Goal: Information Seeking & Learning: Compare options

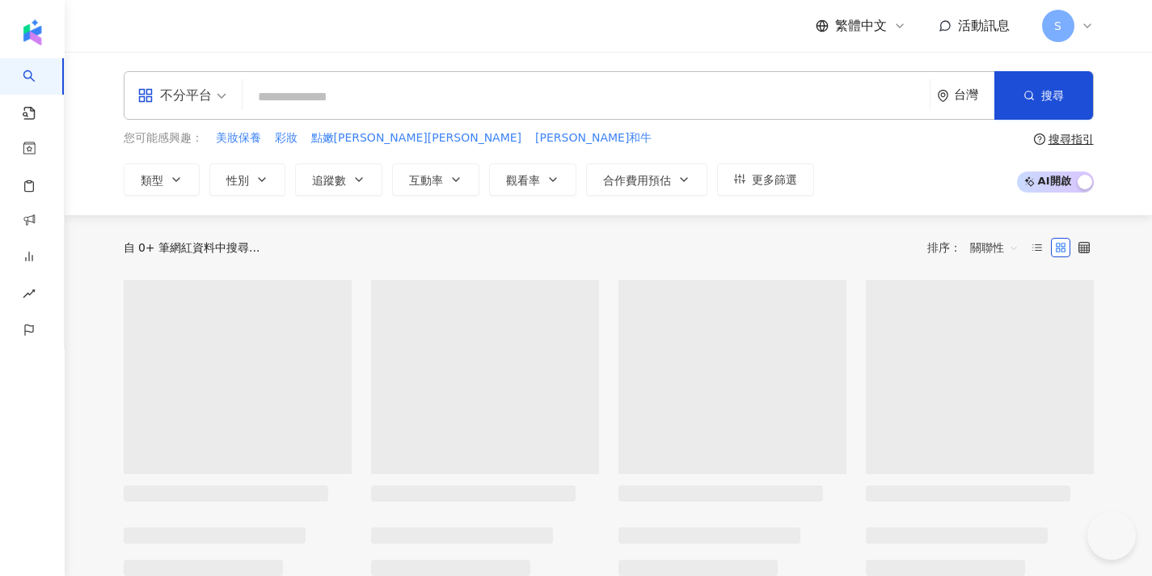
type input "**"
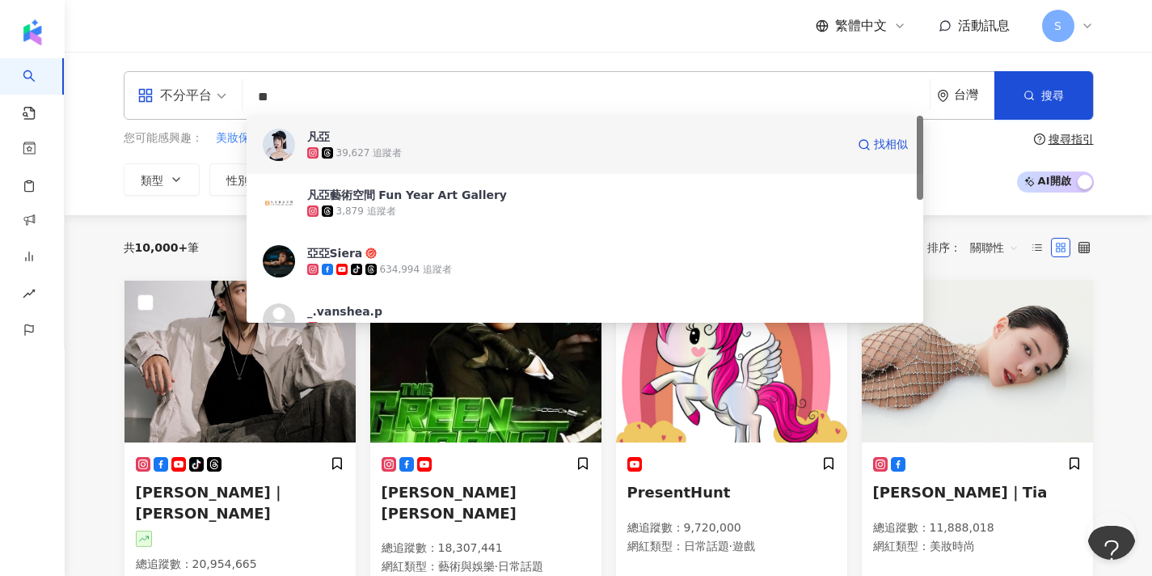
click at [427, 158] on div "39,627 追蹤者" at bounding box center [576, 153] width 538 height 16
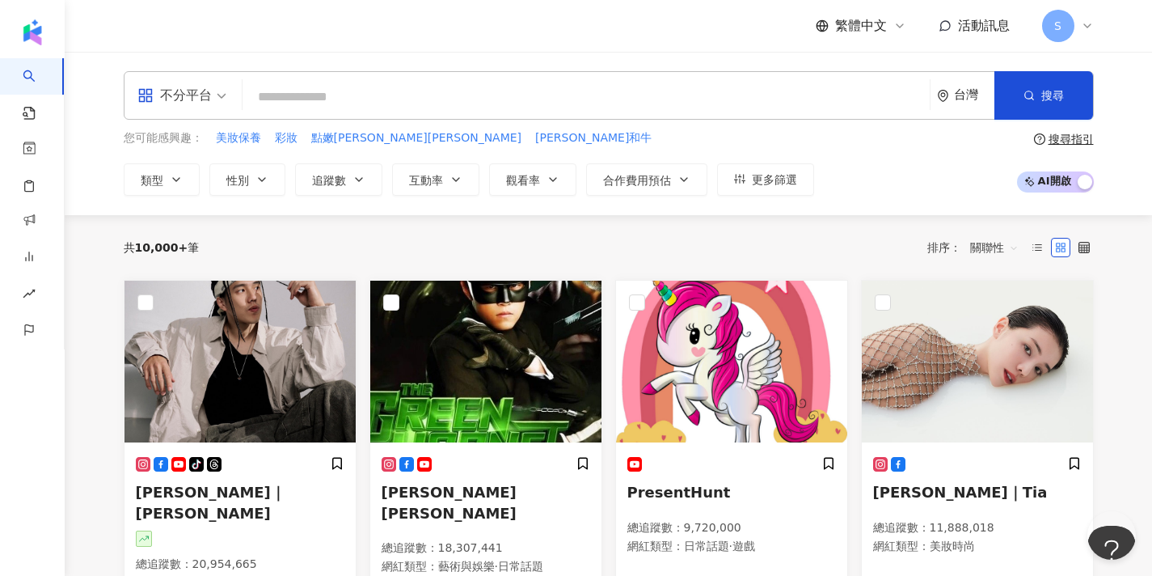
click at [425, 90] on input "search" at bounding box center [586, 97] width 674 height 31
paste input "**********"
type input "**********"
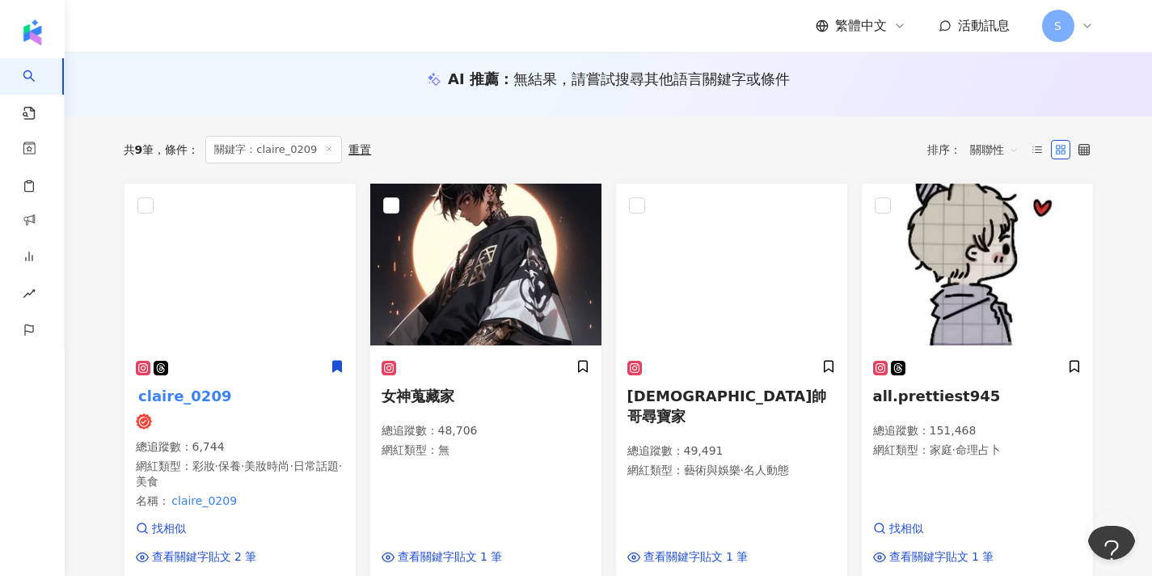
scroll to position [179, 0]
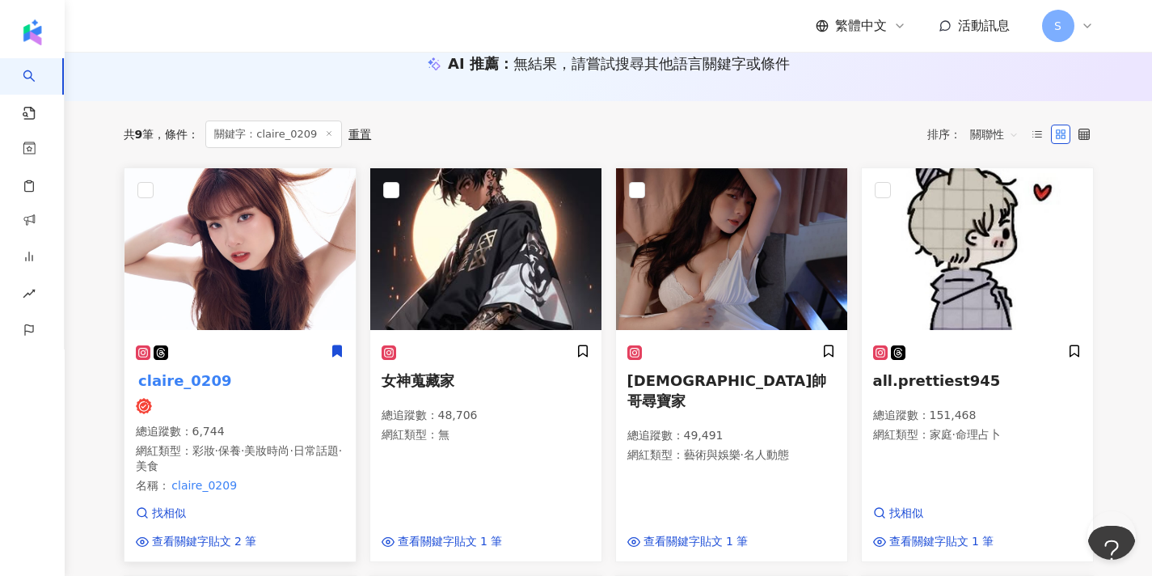
click at [268, 433] on p "總追蹤數 ： 6,744" at bounding box center [240, 432] width 209 height 16
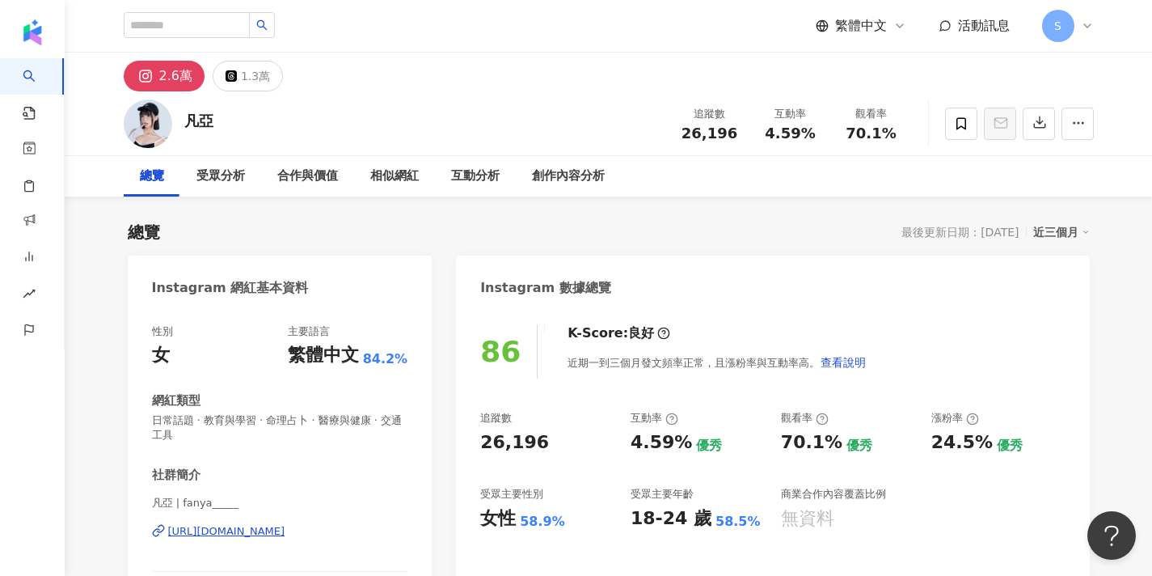
click at [255, 528] on div "[URL][DOMAIN_NAME]" at bounding box center [226, 531] width 117 height 15
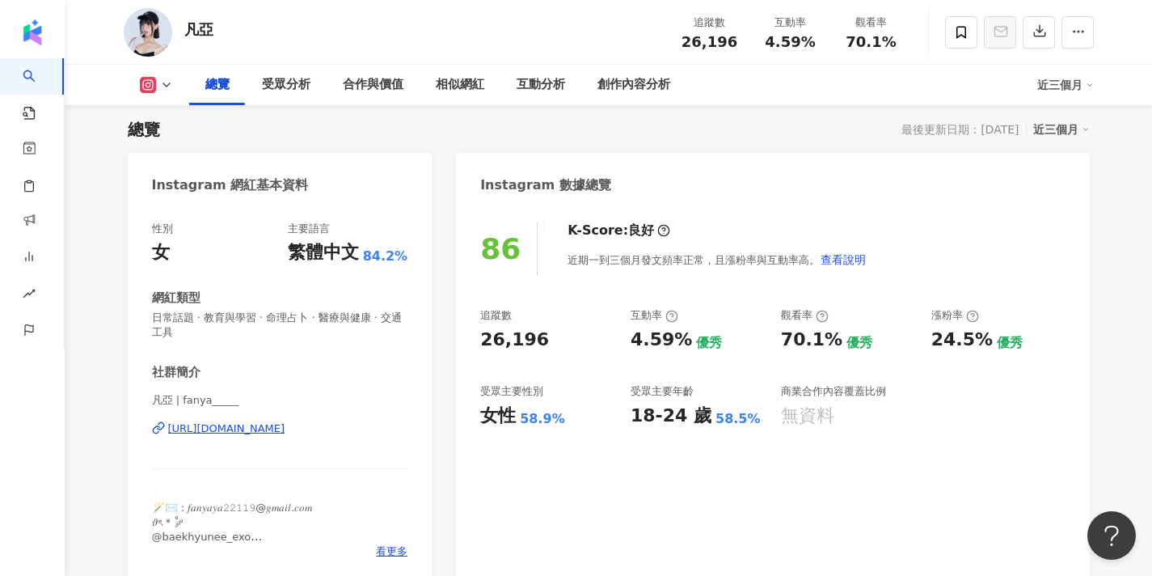
scroll to position [103, 0]
click at [957, 26] on icon at bounding box center [961, 32] width 15 height 15
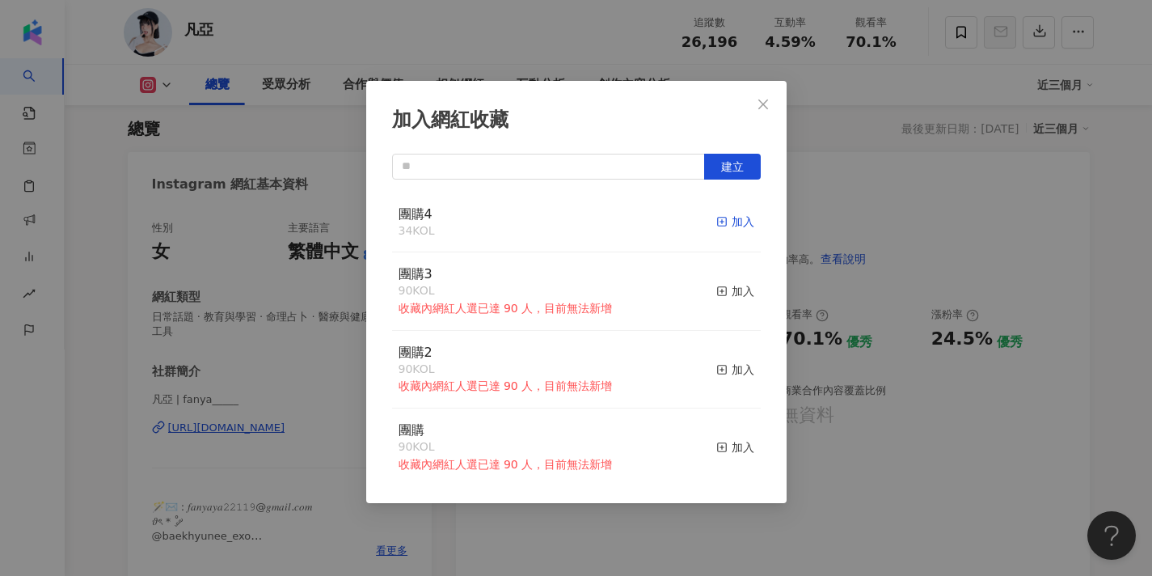
click at [728, 220] on icon "button" at bounding box center [721, 221] width 11 height 11
click at [762, 100] on icon "close" at bounding box center [763, 104] width 13 height 13
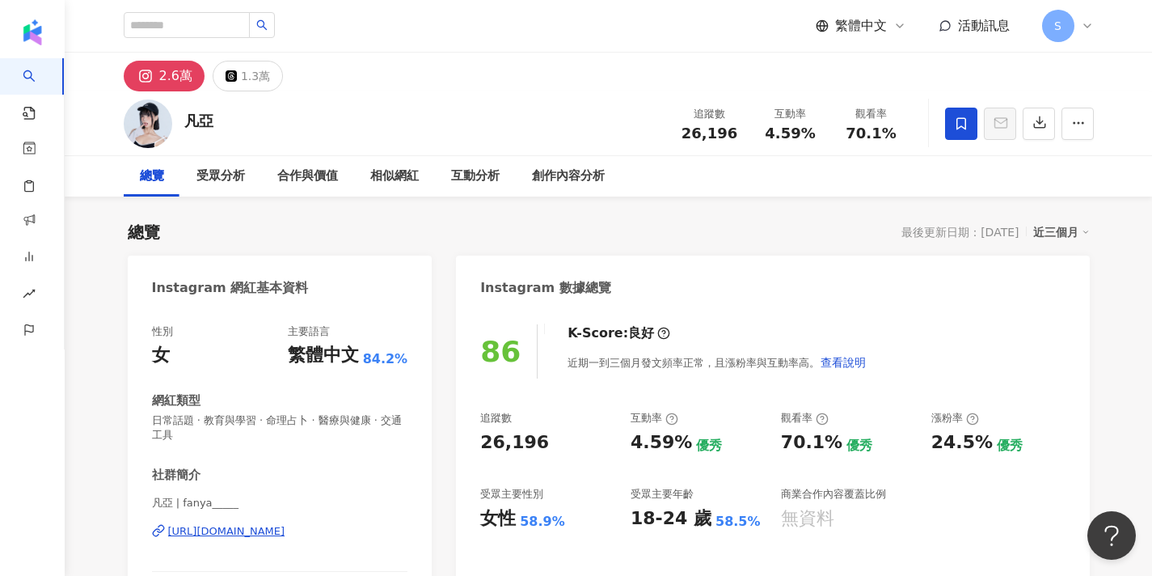
scroll to position [0, 0]
click at [161, 31] on input "search" at bounding box center [187, 25] width 126 height 26
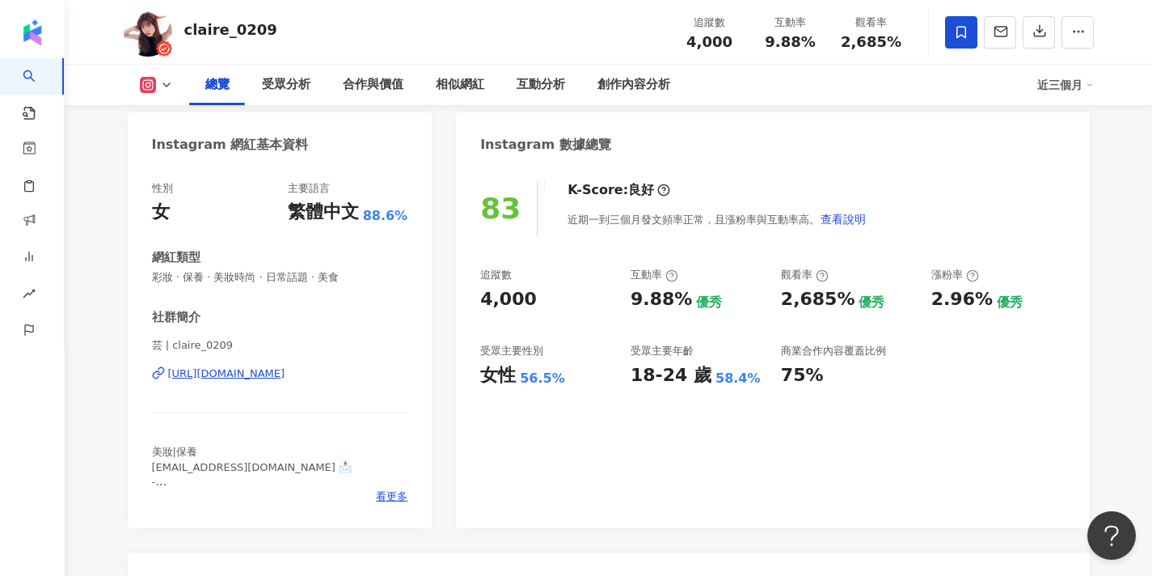
scroll to position [167, 0]
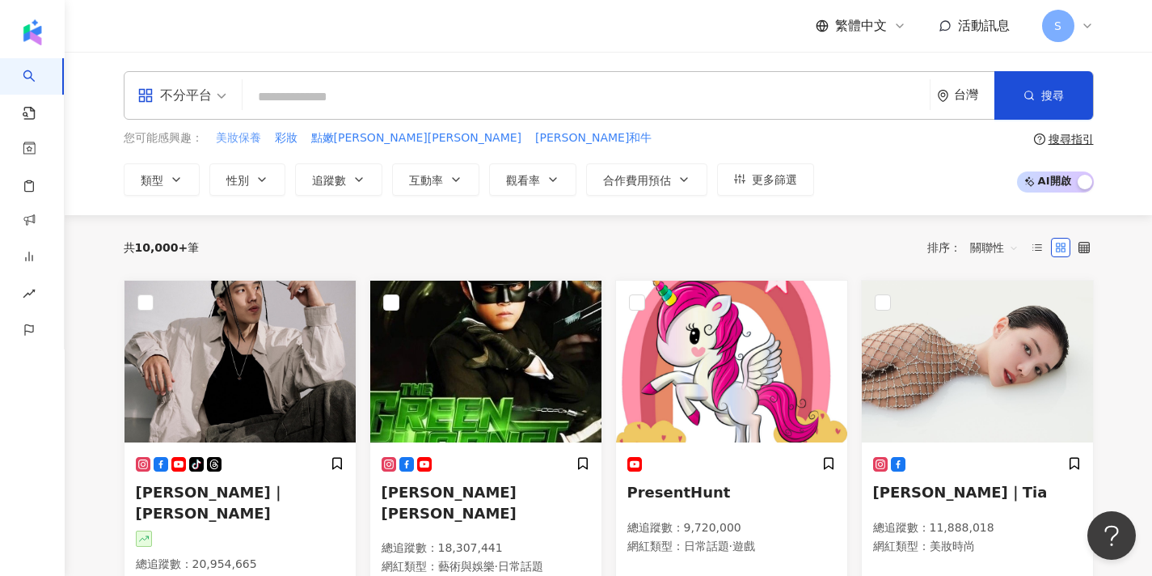
click at [254, 139] on span "美妝保養" at bounding box center [238, 138] width 45 height 16
type input "****"
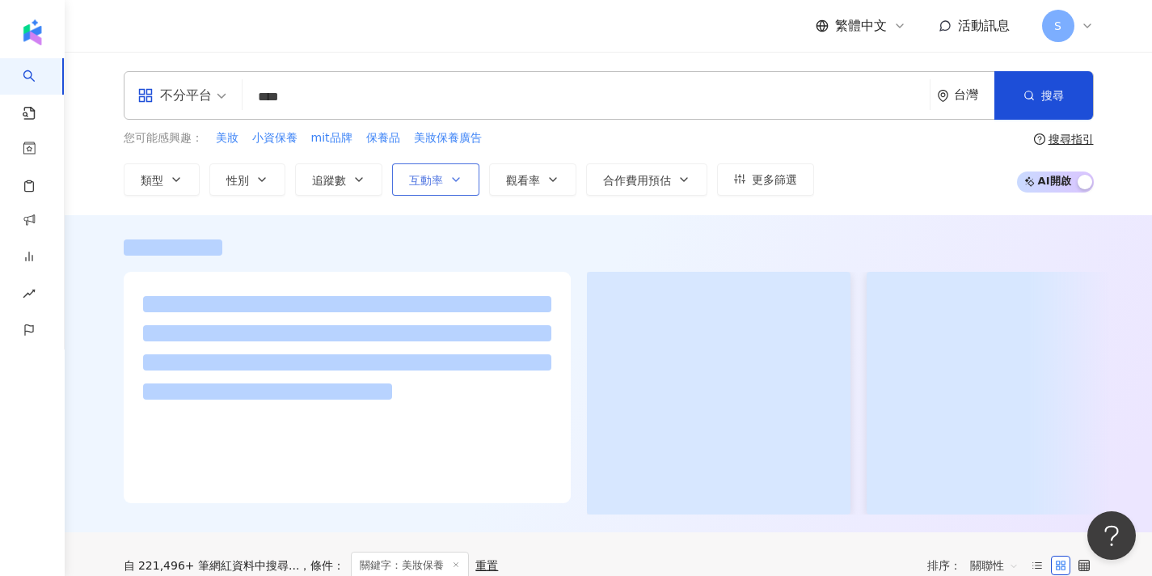
click at [443, 188] on button "互動率" at bounding box center [435, 179] width 87 height 32
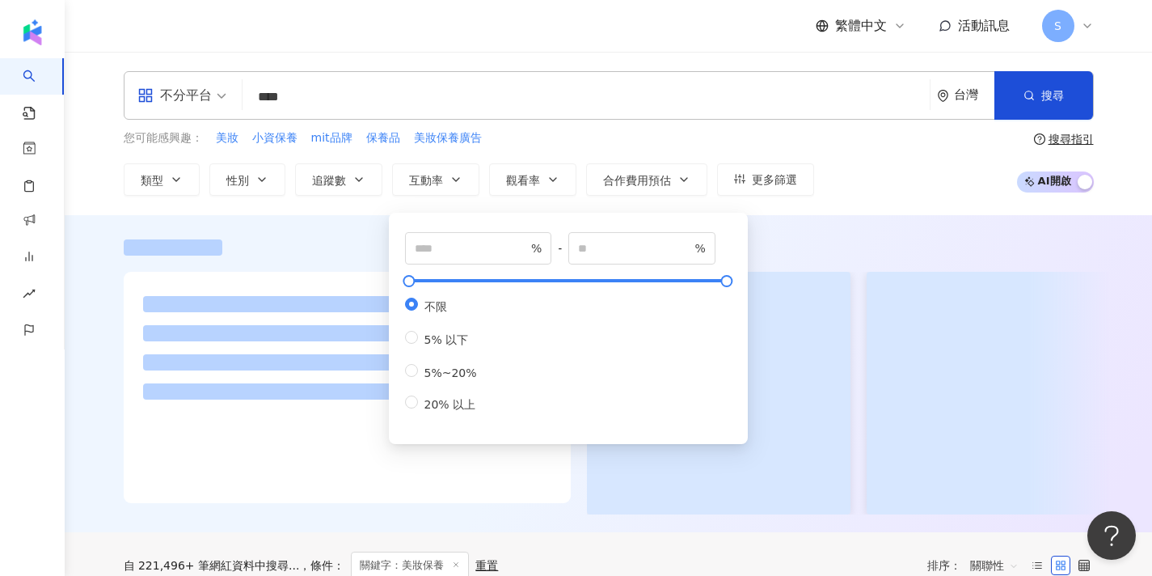
click at [454, 264] on div "% - % 不限 5% 以下 5%~20% 20% 以上" at bounding box center [568, 322] width 327 height 181
click at [454, 254] on input "number" at bounding box center [471, 248] width 113 height 18
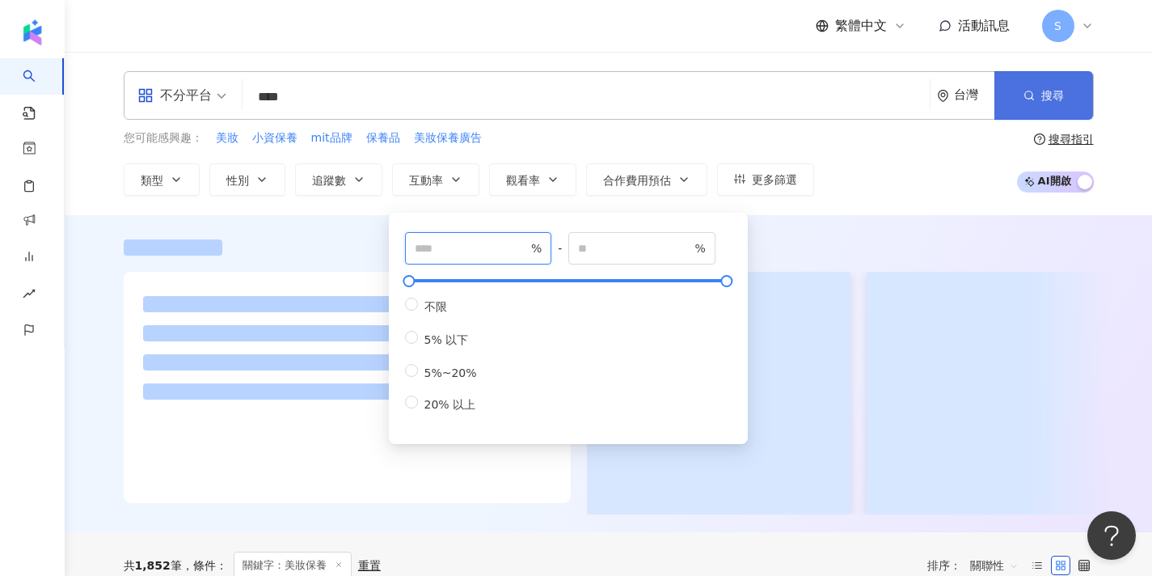
type input "*"
click at [1038, 102] on button "搜尋" at bounding box center [1043, 95] width 99 height 49
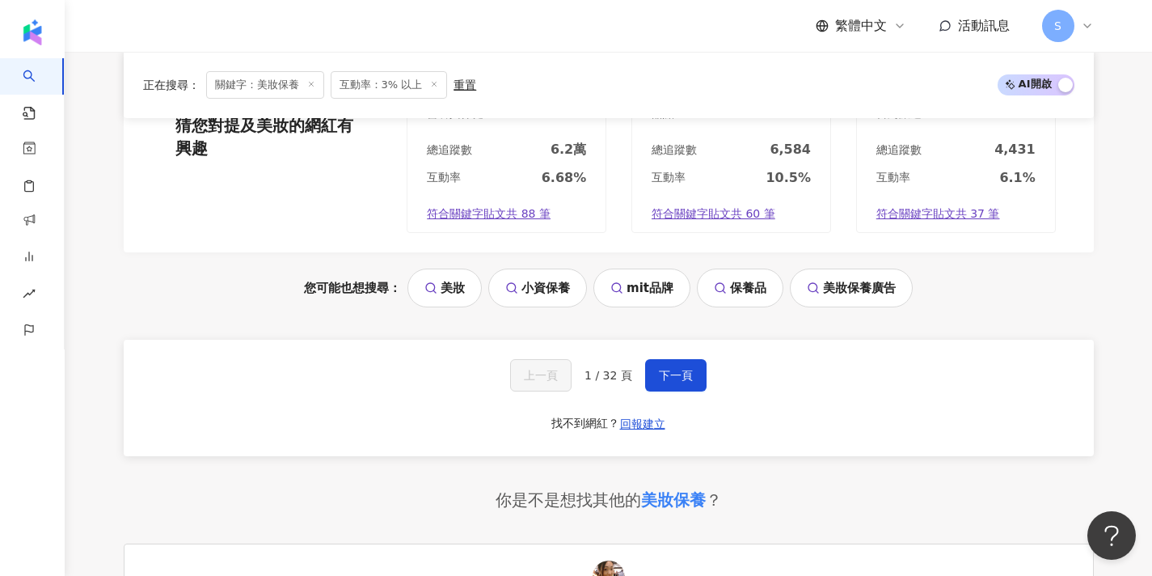
scroll to position [1607, 0]
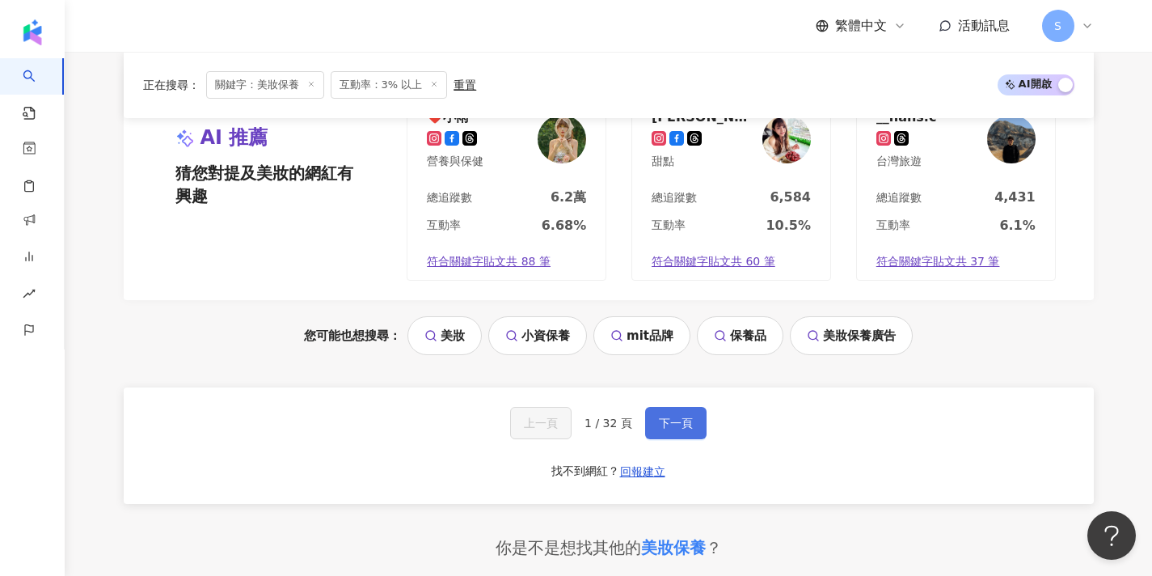
click at [671, 407] on button "下一頁" at bounding box center [675, 423] width 61 height 32
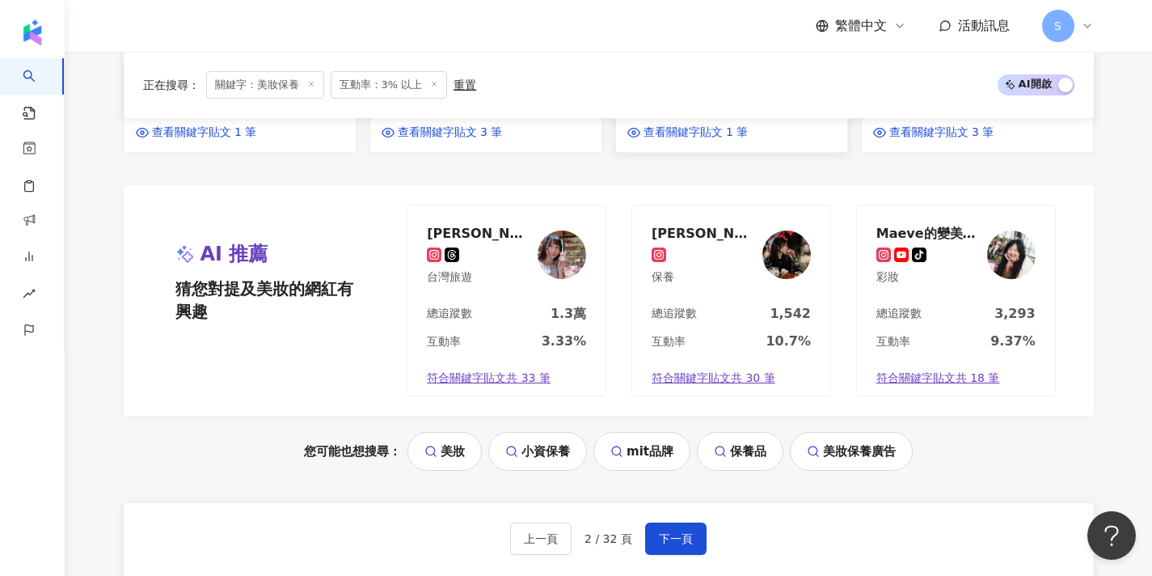
scroll to position [1408, 0]
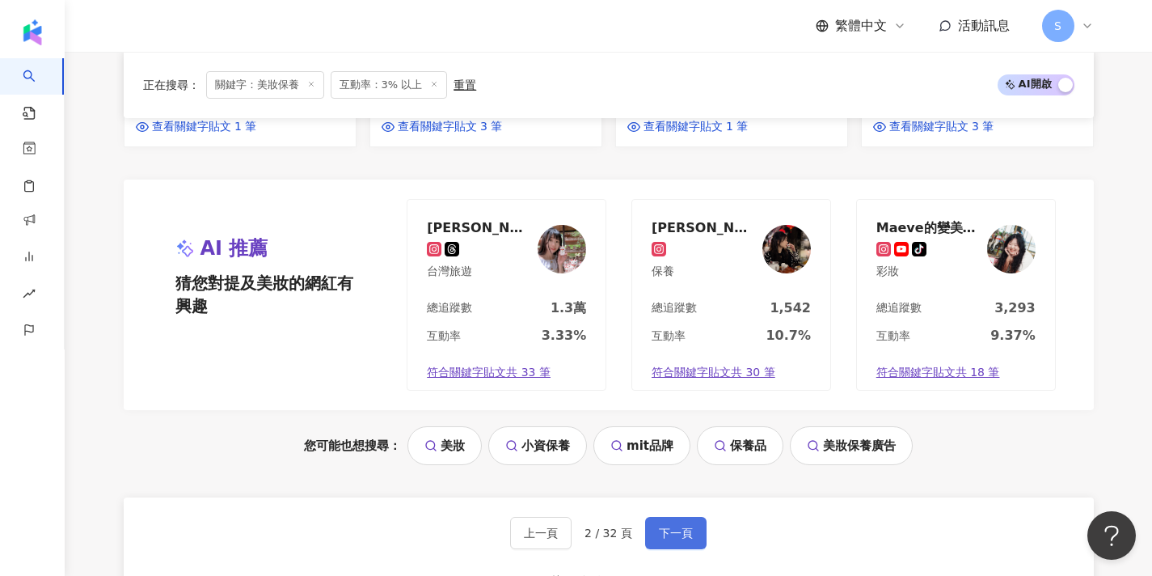
click at [682, 517] on button "下一頁" at bounding box center [675, 533] width 61 height 32
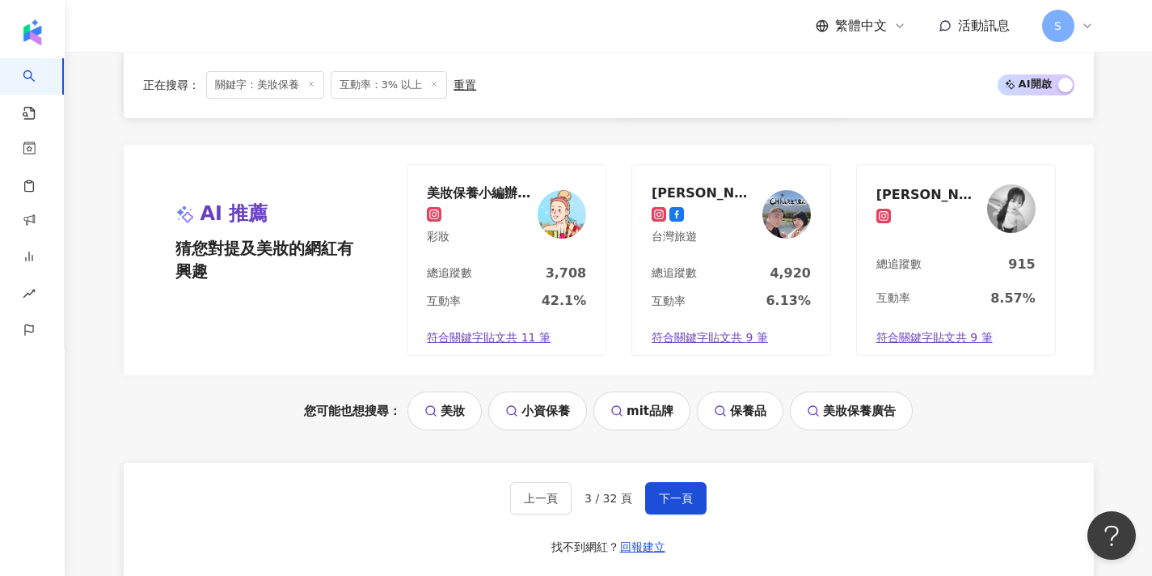
scroll to position [1396, 0]
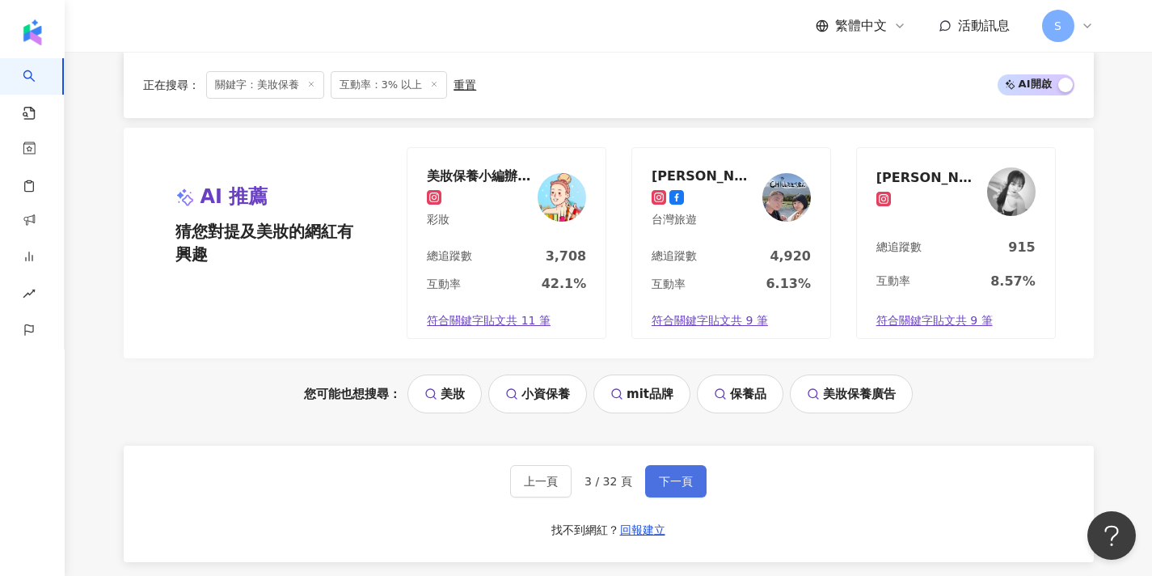
click at [692, 465] on button "下一頁" at bounding box center [675, 481] width 61 height 32
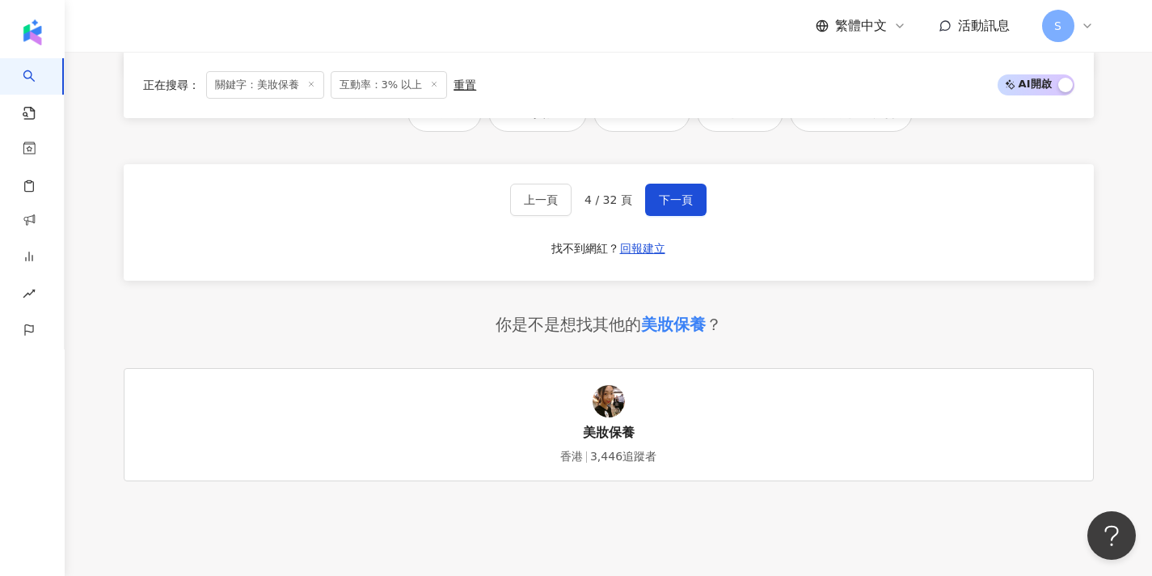
scroll to position [1746, 0]
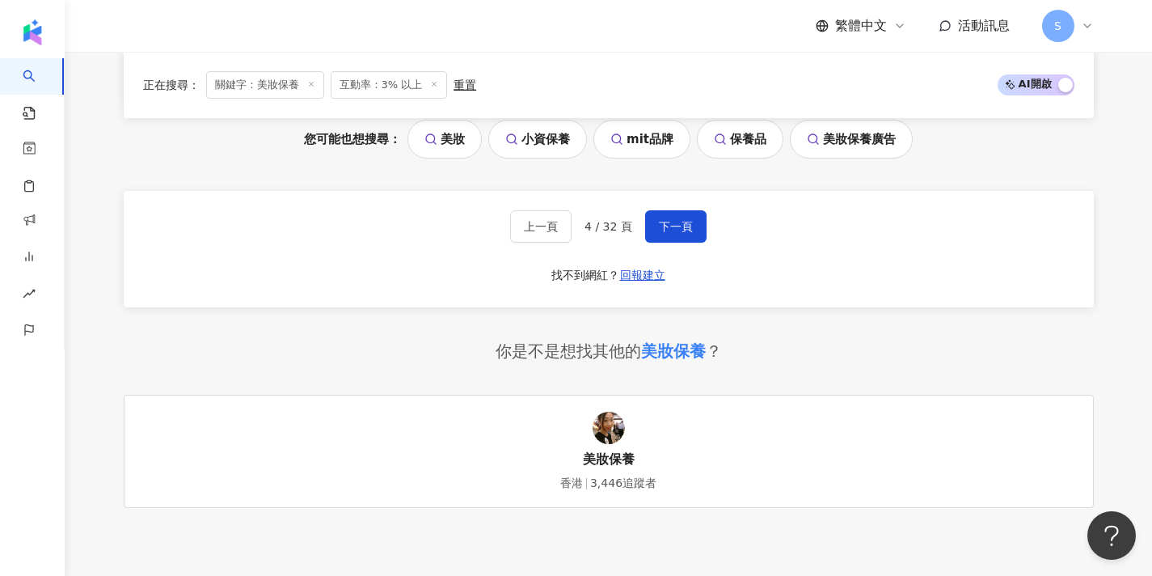
click at [671, 200] on div "上一頁 4 / 32 頁 下一頁 找不到網紅？ 回報建立" at bounding box center [609, 249] width 970 height 116
click at [671, 210] on button "下一頁" at bounding box center [675, 226] width 61 height 32
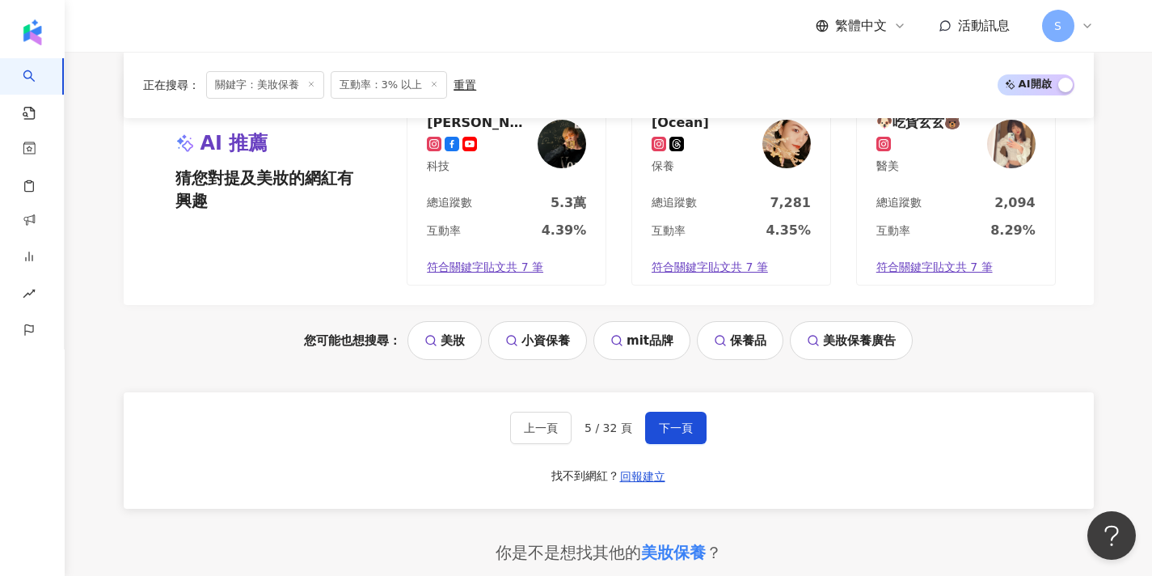
scroll to position [1542, 0]
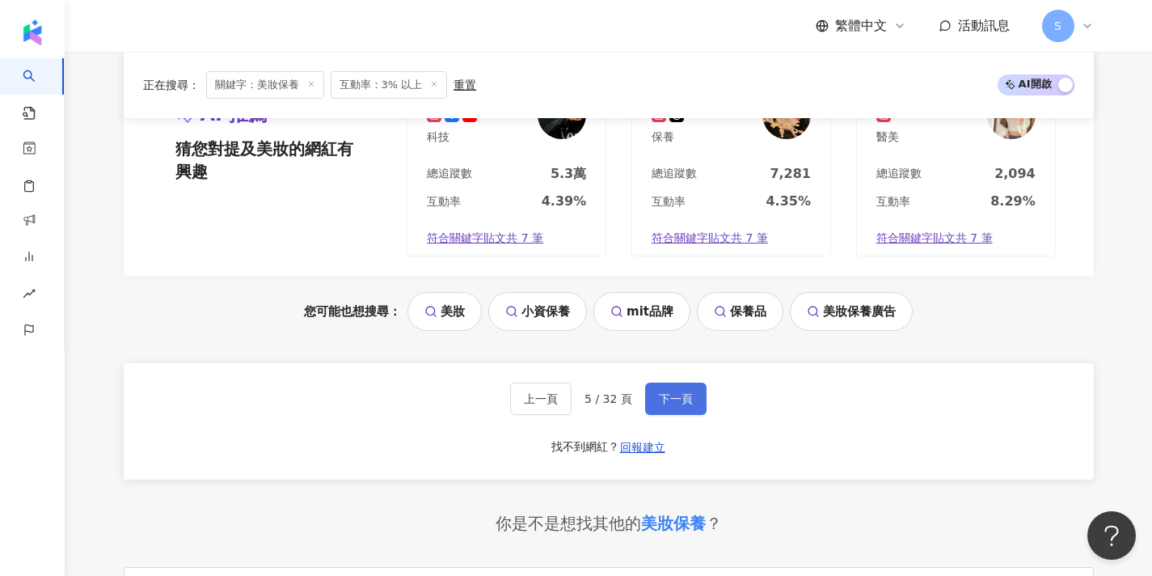
click at [681, 392] on span "下一頁" at bounding box center [676, 398] width 34 height 13
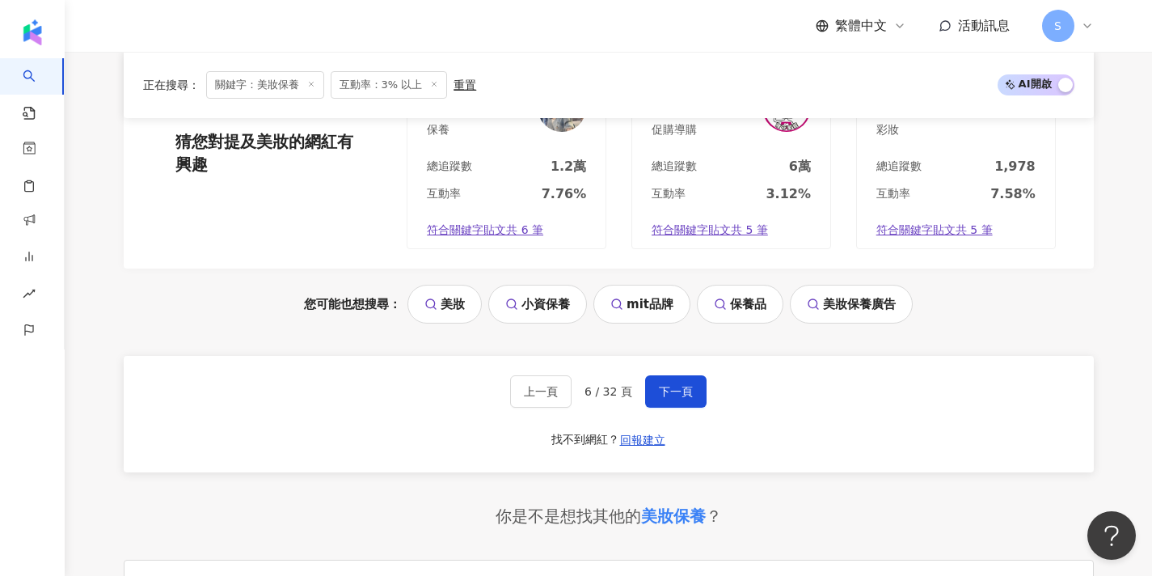
scroll to position [1591, 0]
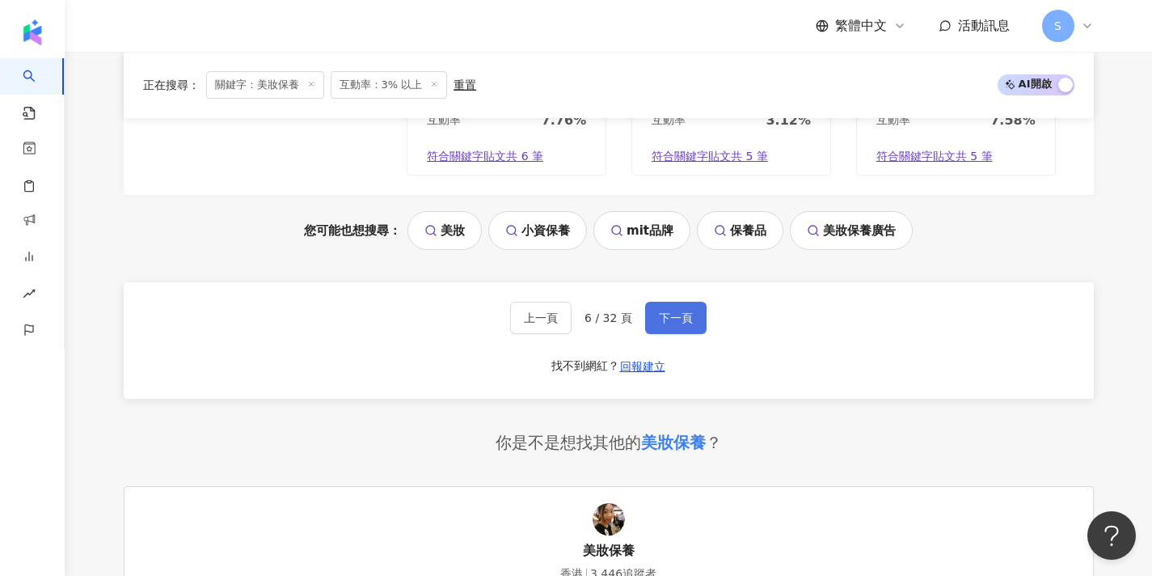
click at [677, 311] on span "下一頁" at bounding box center [676, 317] width 34 height 13
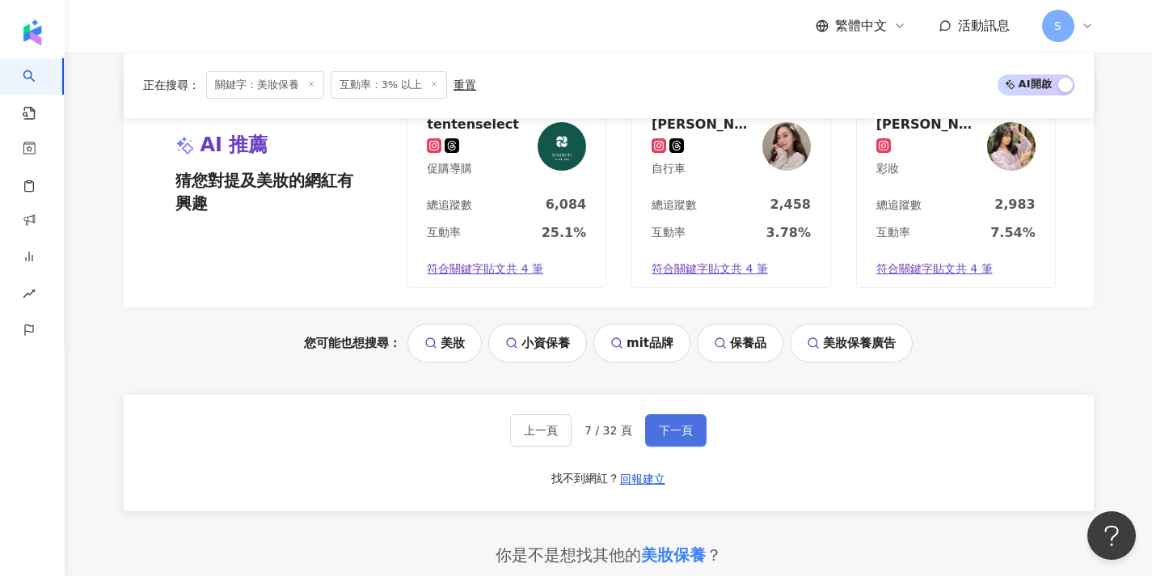
click at [677, 414] on button "下一頁" at bounding box center [675, 430] width 61 height 32
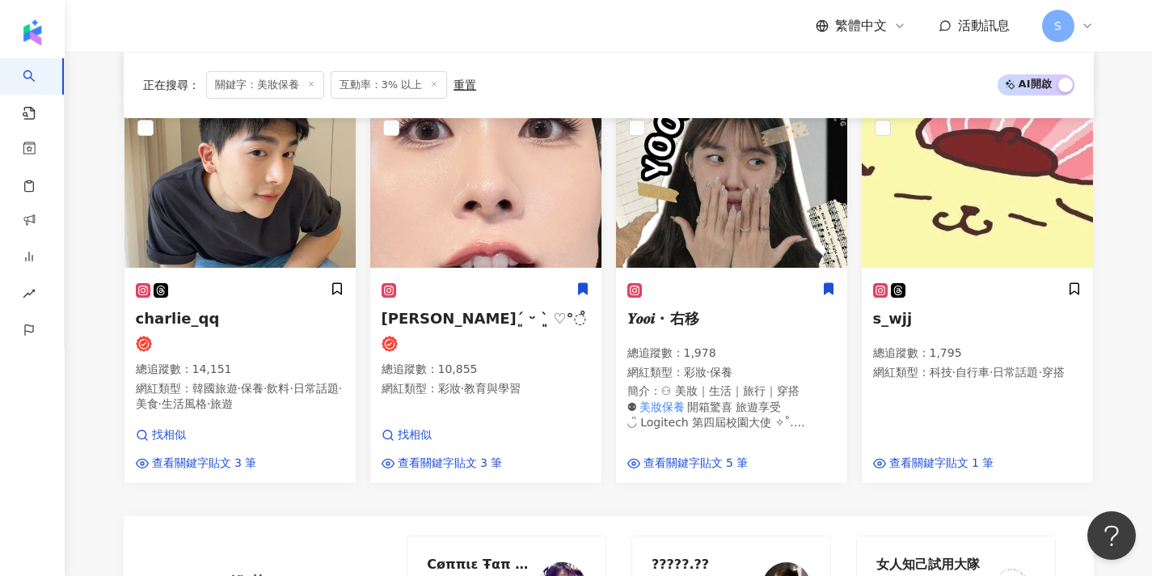
scroll to position [916, 0]
